Goal: Task Accomplishment & Management: Complete application form

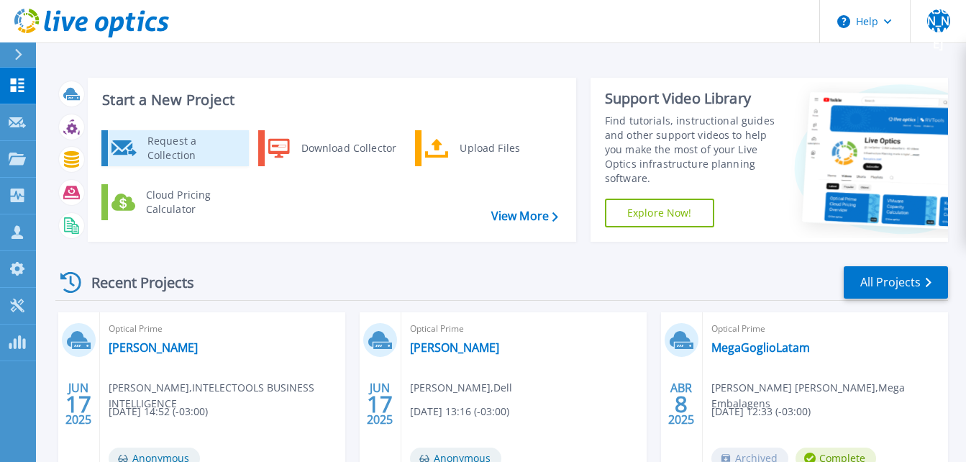
click at [166, 142] on div "Request a Collection" at bounding box center [192, 148] width 105 height 29
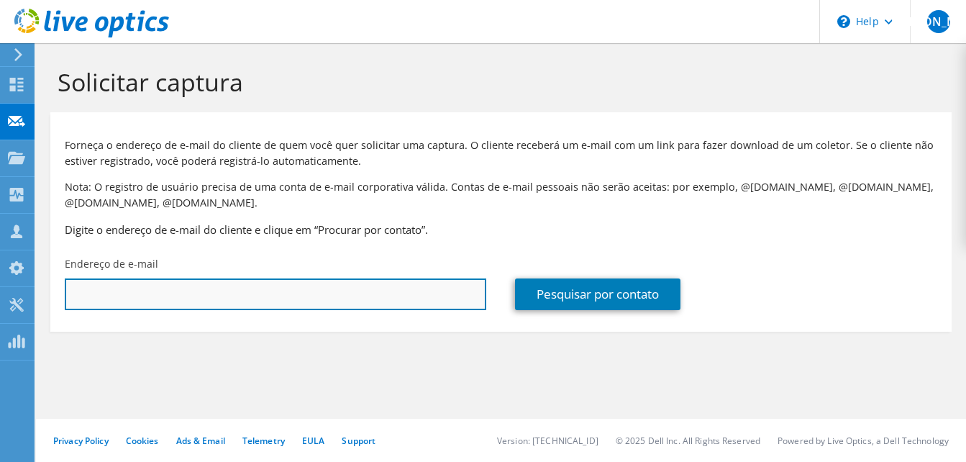
click at [263, 293] on input "text" at bounding box center [276, 294] width 422 height 32
click at [400, 291] on input "text" at bounding box center [276, 294] width 422 height 32
paste input "demetrius.sanguinete@cepe.com.br"
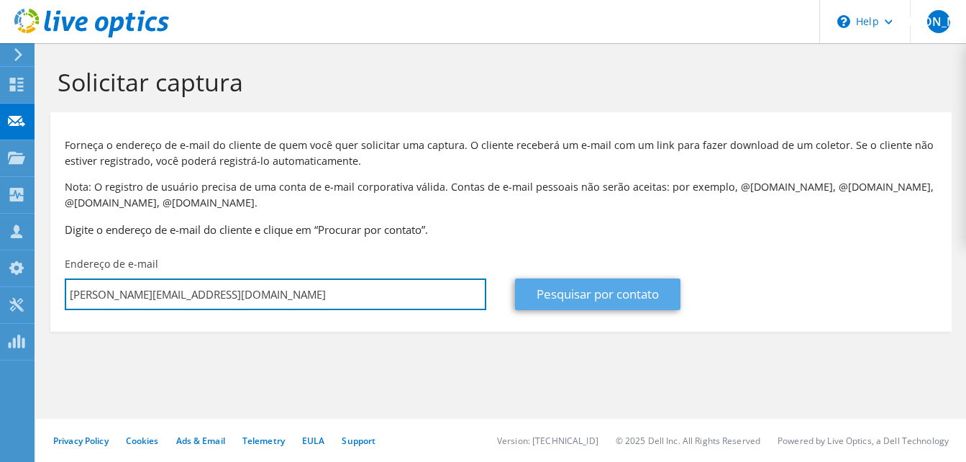
type input "demetrius.sanguinete@cepe.com.br"
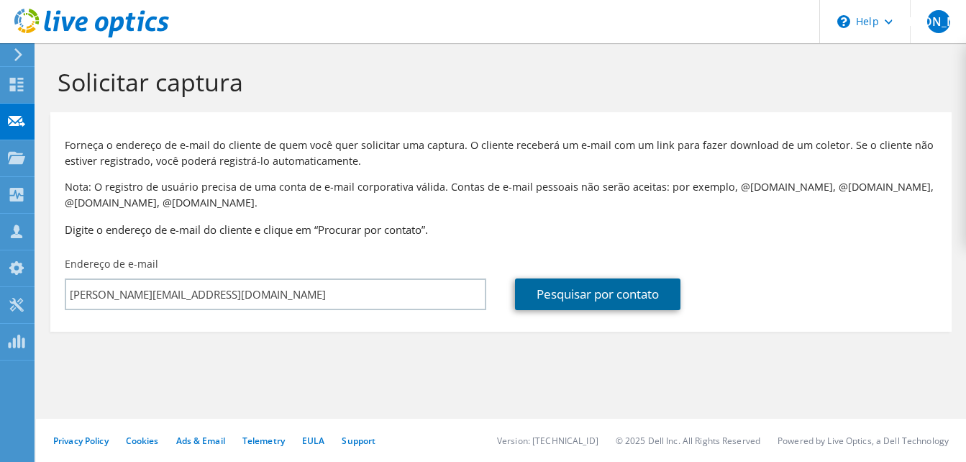
click at [628, 286] on link "Pesquisar por contato" at bounding box center [598, 294] width 166 height 32
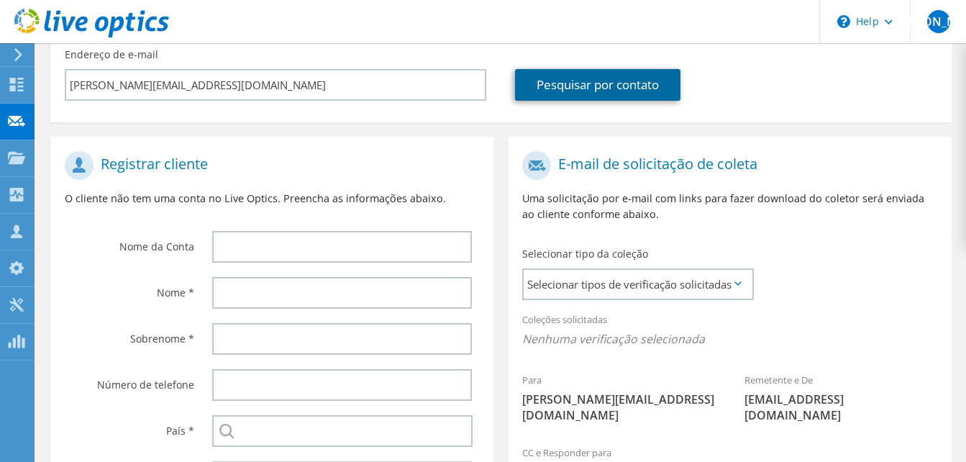
scroll to position [216, 0]
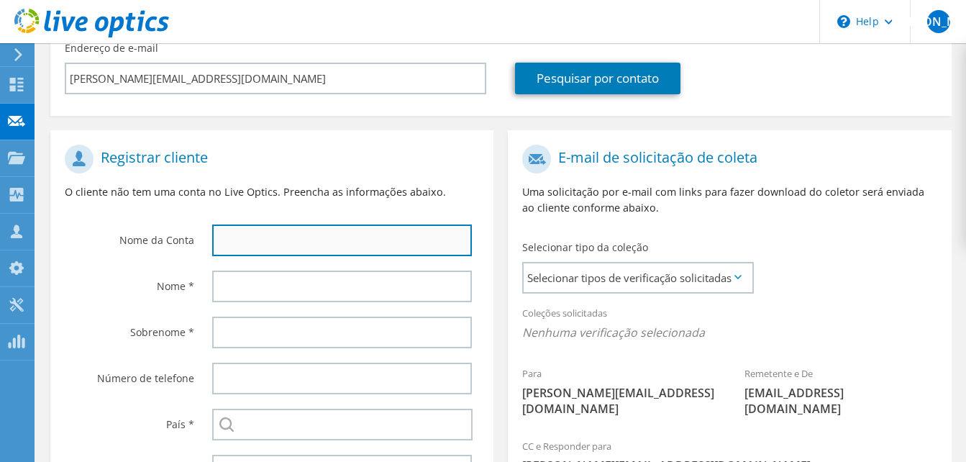
click at [325, 245] on input "text" at bounding box center [342, 241] width 260 height 32
type input "CEPE"
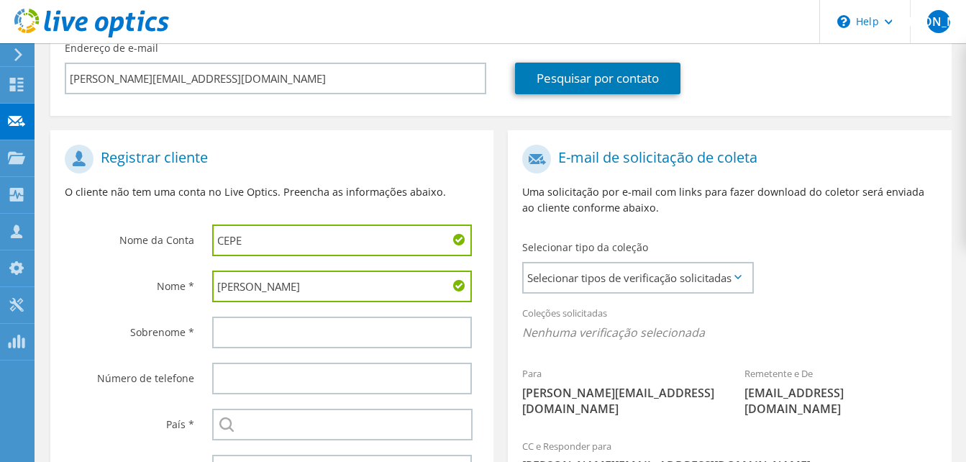
type input "Demetrius"
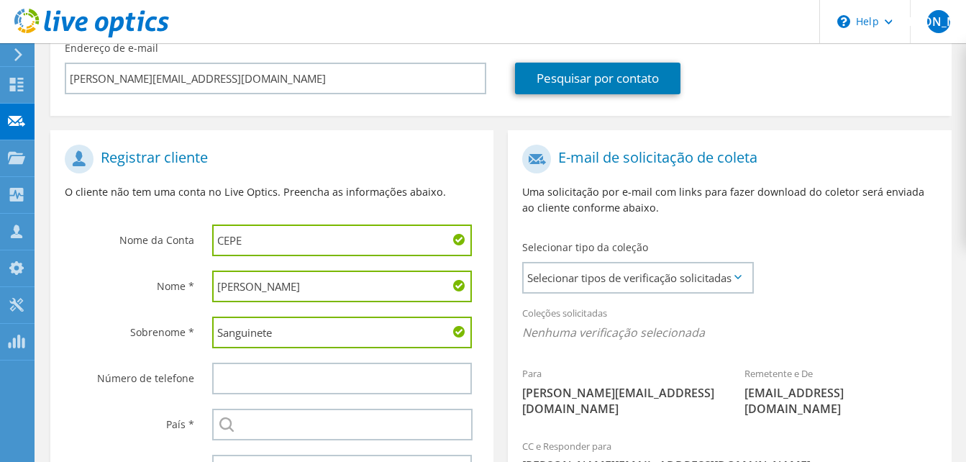
type input "Sanguinete"
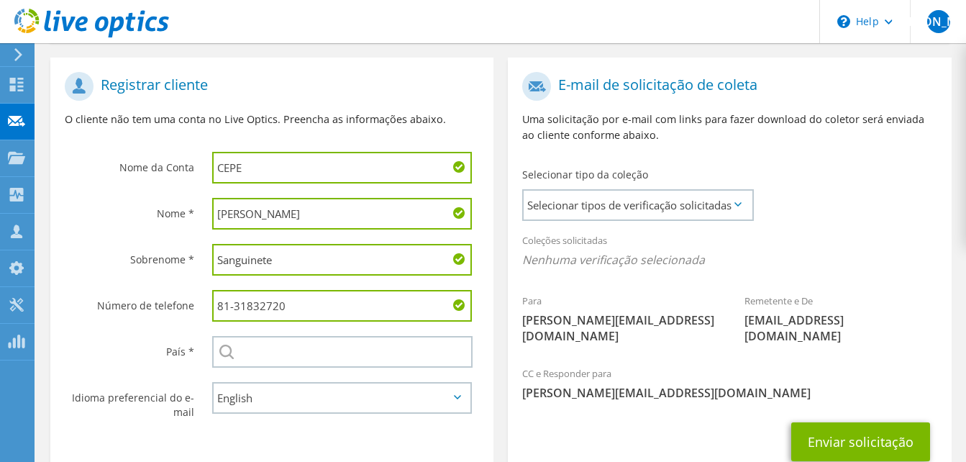
scroll to position [389, 0]
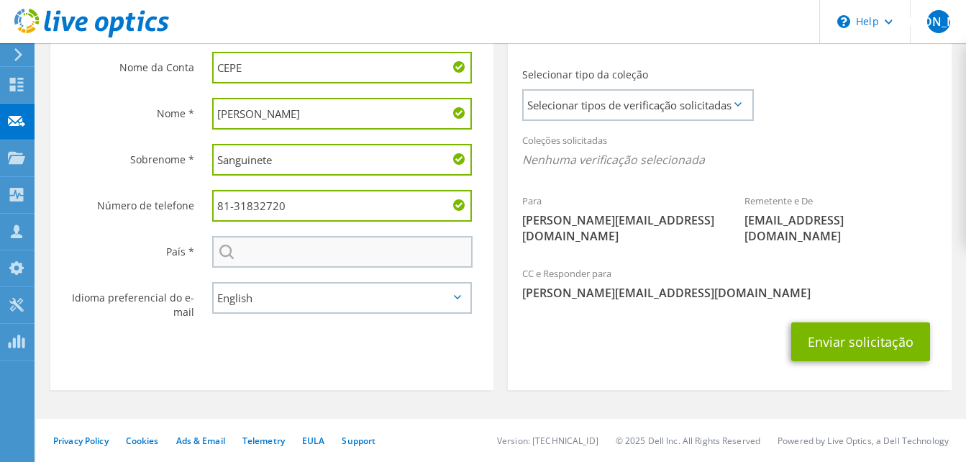
type input "81-31832720"
click at [298, 247] on input "text" at bounding box center [342, 252] width 261 height 32
type input "[GEOGRAPHIC_DATA]"
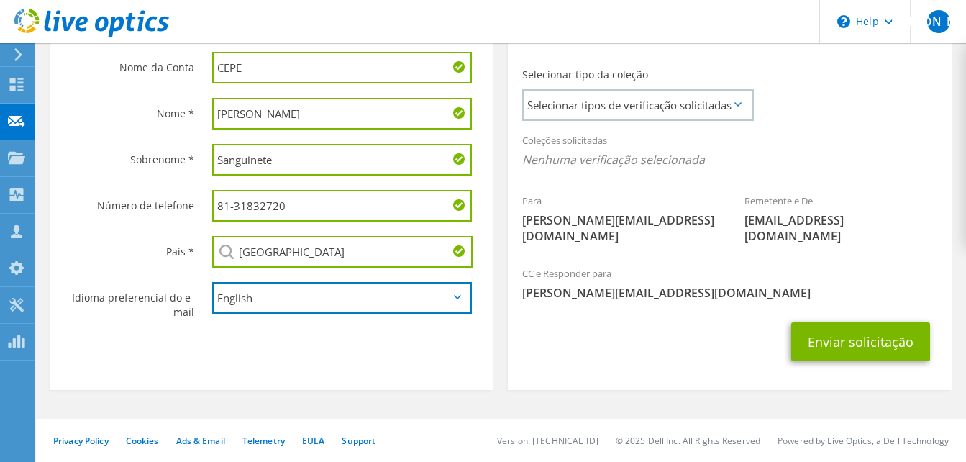
click at [329, 294] on select "English Deutsch Español Français Italiano Polski Português Русский 한국어 中文 日本語" at bounding box center [342, 298] width 260 height 32
select select "pt-BR"
click at [212, 282] on select "English Deutsch Español Français Italiano Polski Português Русский 한국어 中文 日本語" at bounding box center [342, 298] width 260 height 32
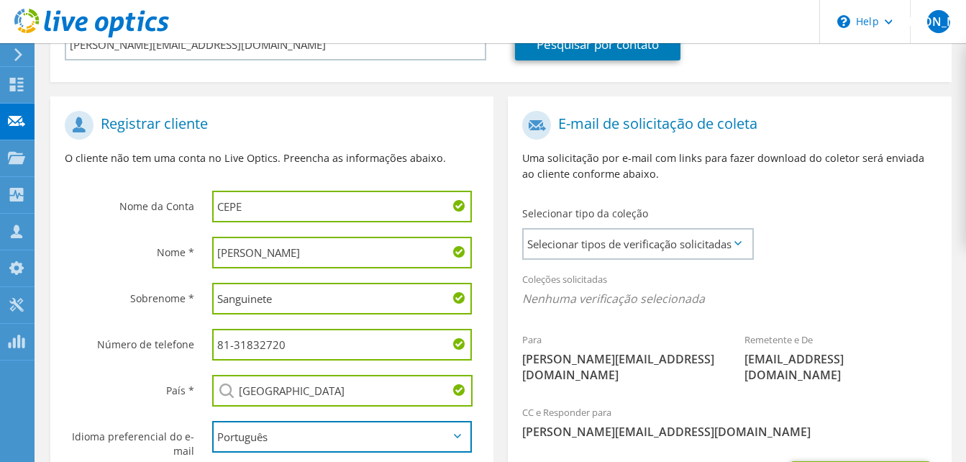
scroll to position [245, 0]
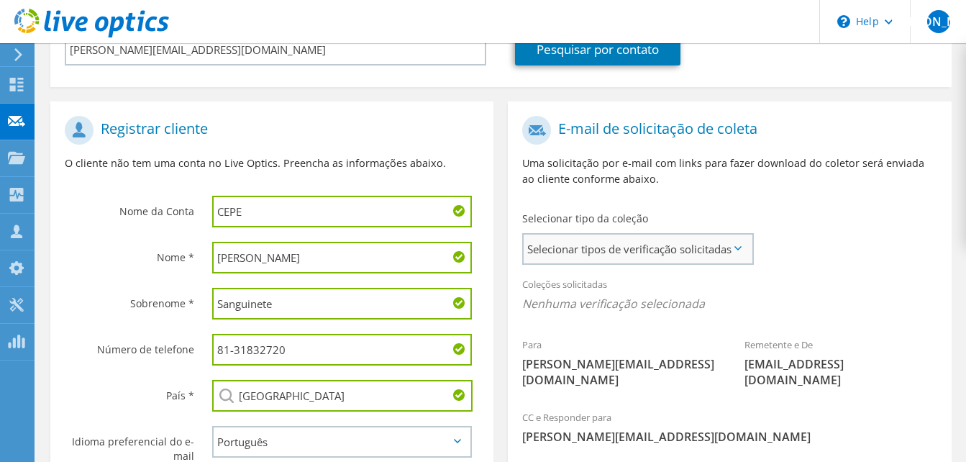
click at [661, 241] on span "Selecionar tipos de verificação solicitadas" at bounding box center [637, 249] width 227 height 29
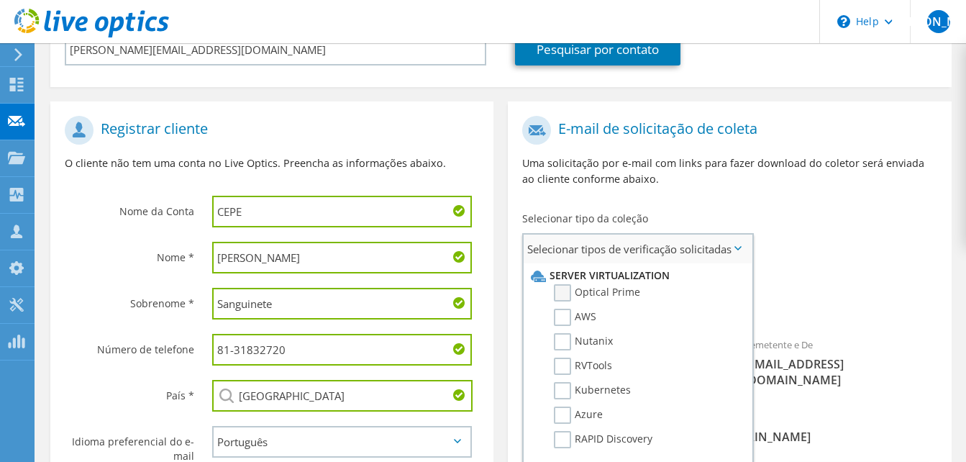
click at [568, 291] on label "Optical Prime" at bounding box center [597, 292] width 86 height 17
click at [0, 0] on input "Optical Prime" at bounding box center [0, 0] width 0 height 0
click at [834, 225] on div "Para demetrius.sanguinete@cepe.com.br Remetente e De liveoptics@liveoptics.com" at bounding box center [729, 258] width 443 height 298
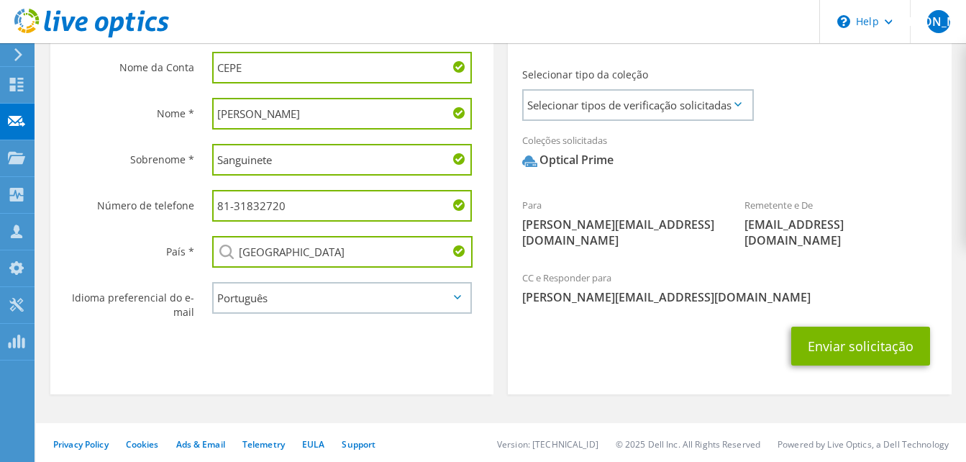
scroll to position [321, 0]
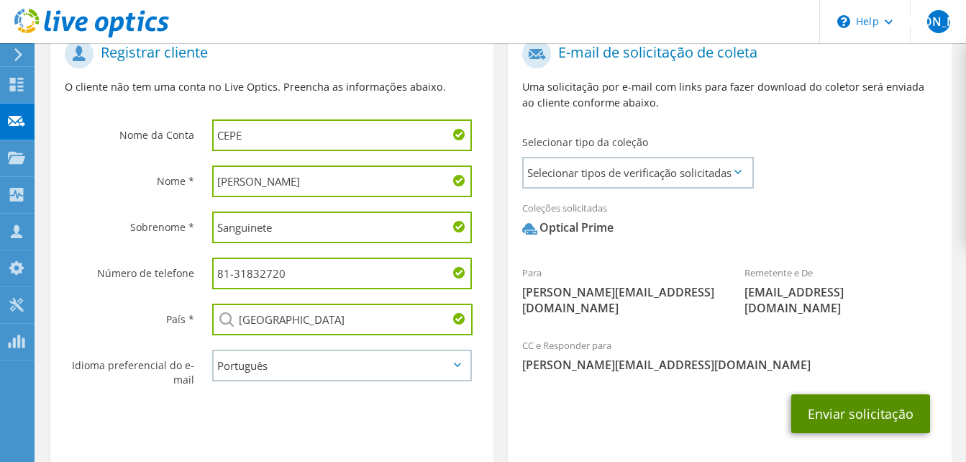
click at [884, 408] on button "Enviar solicitação" at bounding box center [861, 413] width 139 height 39
